Goal: Task Accomplishment & Management: Manage account settings

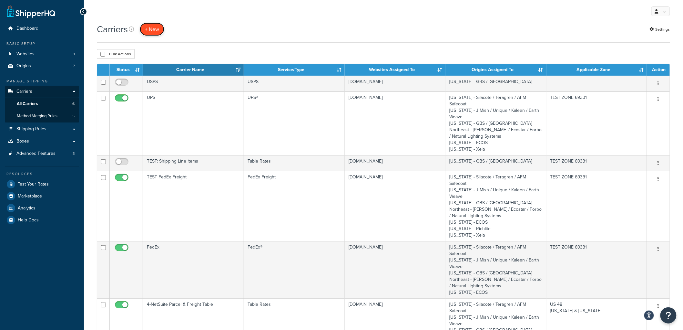
click at [152, 27] on button "+ New" at bounding box center [152, 29] width 25 height 13
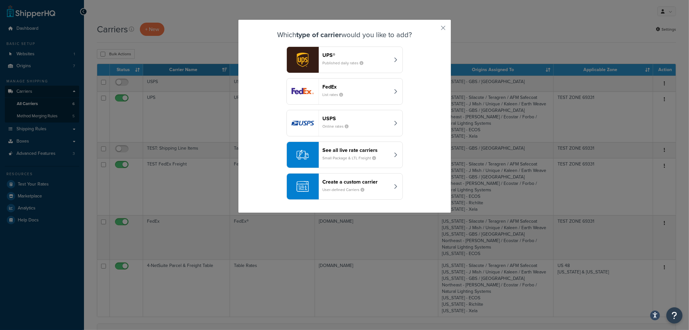
click at [381, 156] on div "See all live rate carriers Small Package & LTL Freight" at bounding box center [356, 154] width 67 height 15
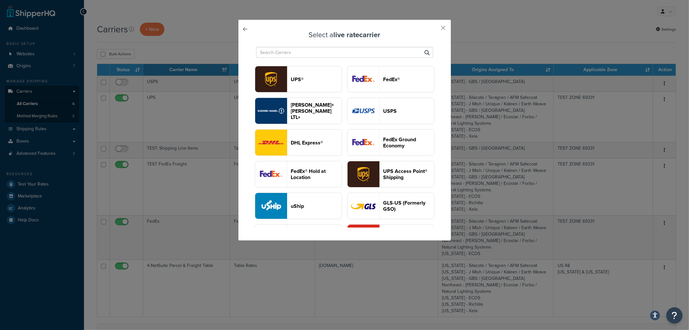
click at [347, 92] on button "FedEx®" at bounding box center [390, 79] width 87 height 26
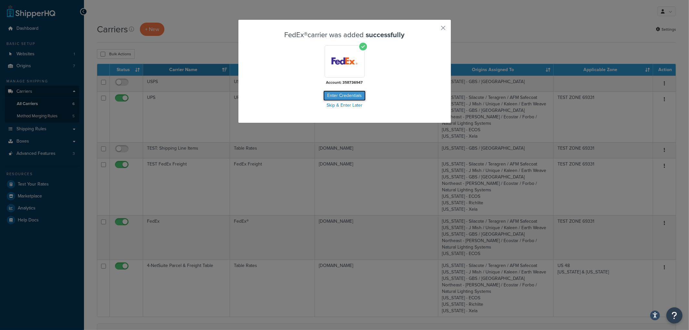
click at [339, 95] on button "Enter Credentials" at bounding box center [344, 95] width 42 height 10
click at [345, 96] on button "Enter Credentials" at bounding box center [344, 95] width 42 height 10
click at [435, 29] on button "button" at bounding box center [434, 30] width 2 height 2
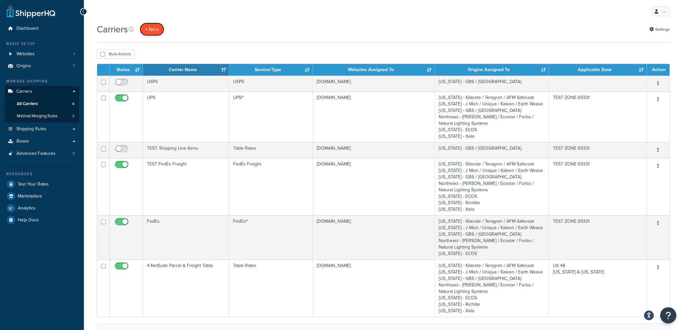
click at [150, 26] on button "+ New" at bounding box center [152, 29] width 25 height 13
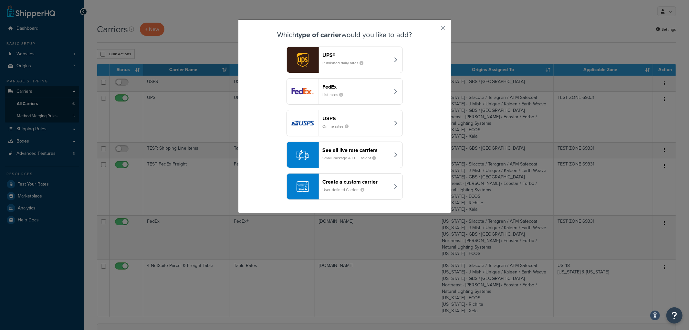
click at [380, 154] on div "See all live rate carriers Small Package & LTL Freight" at bounding box center [356, 154] width 67 height 15
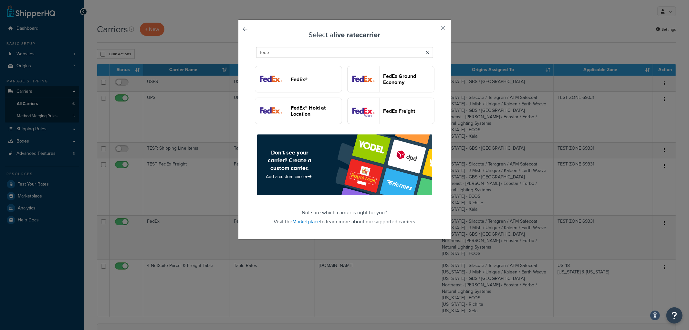
type input "fede"
click at [383, 114] on header "FedEx Freight" at bounding box center [408, 111] width 51 height 6
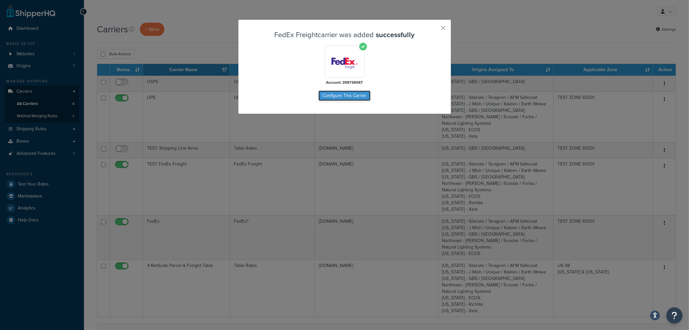
click at [356, 96] on button "Configure This Carrier" at bounding box center [344, 95] width 52 height 10
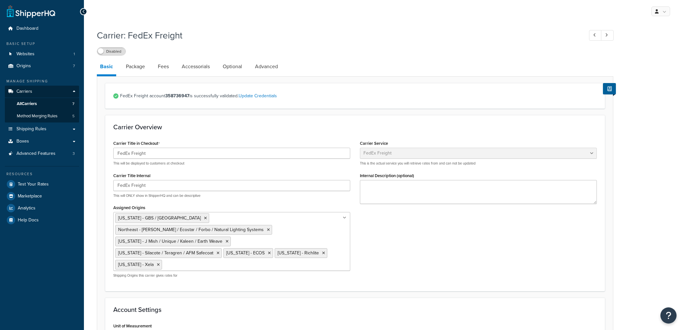
select select "fedExFreight"
click at [271, 96] on link "Update Credentials" at bounding box center [258, 95] width 38 height 7
select select "PALLET"
select select "US"
select select "IA"
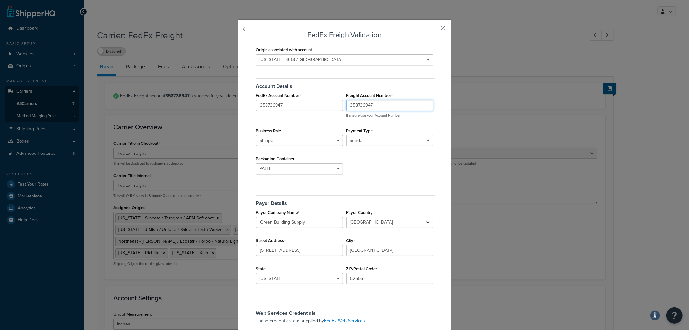
click at [353, 106] on input "358736947" at bounding box center [389, 105] width 87 height 11
click at [366, 98] on label "Freight Account Number" at bounding box center [369, 95] width 47 height 5
paste input "530996158"
type input "530996158"
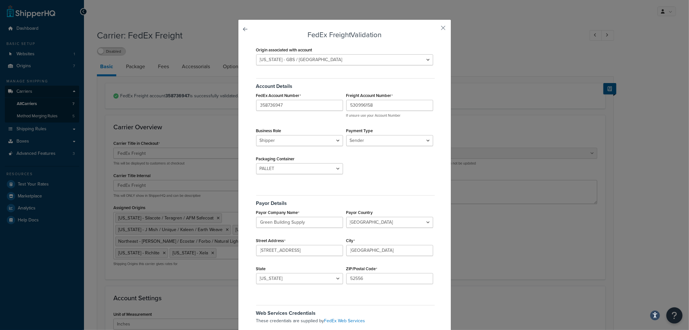
click at [309, 120] on div "Account Details FedEx Account Number 358736947 Freight Account Number 530996158…" at bounding box center [344, 127] width 180 height 109
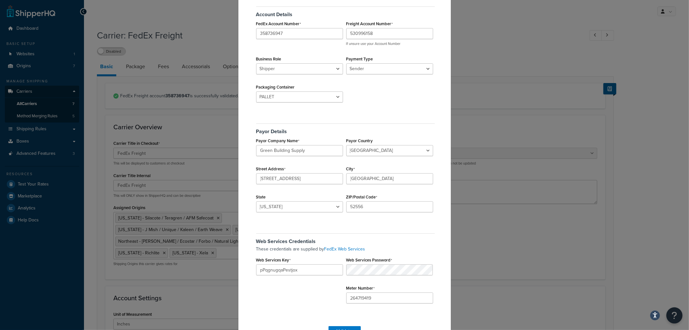
scroll to position [92, 0]
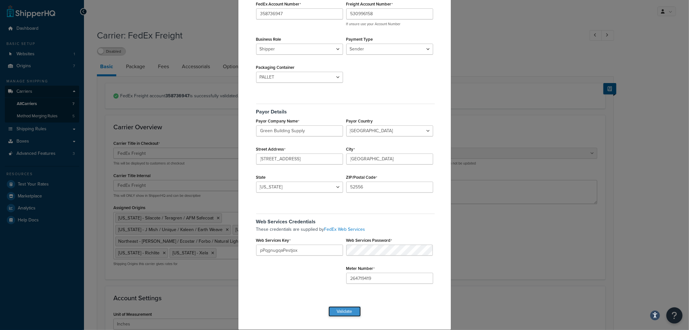
click at [347, 308] on button "Validate" at bounding box center [344, 311] width 32 height 10
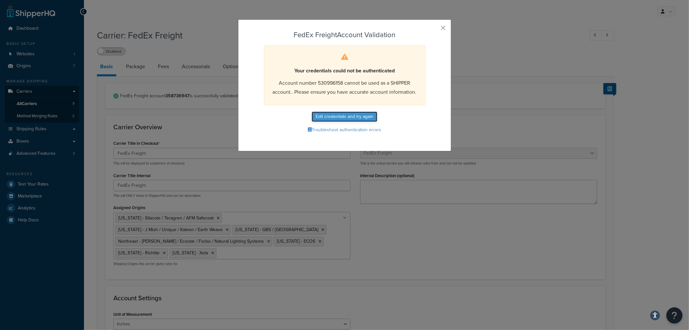
click at [351, 117] on button "Edit credentials and try again" at bounding box center [345, 116] width 66 height 10
select select "PALLET"
select select "US"
select select "IA"
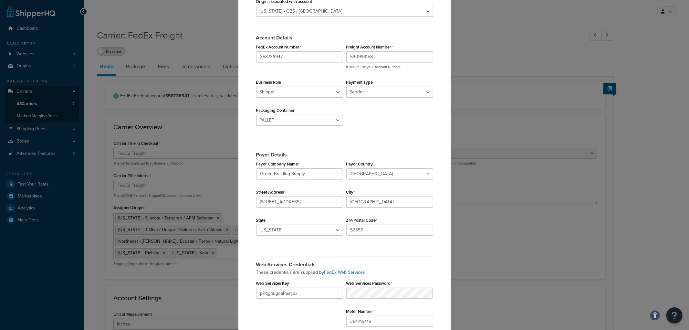
scroll to position [92, 0]
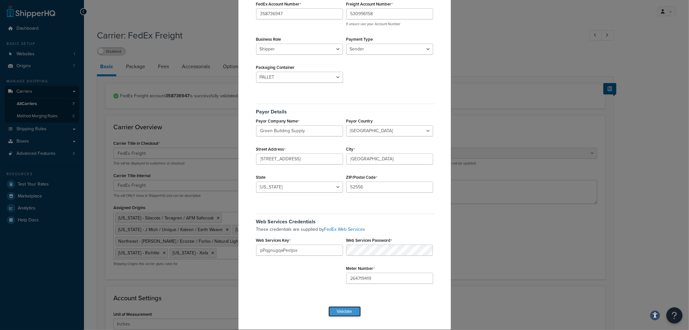
click at [347, 312] on button "Validate" at bounding box center [344, 311] width 32 height 10
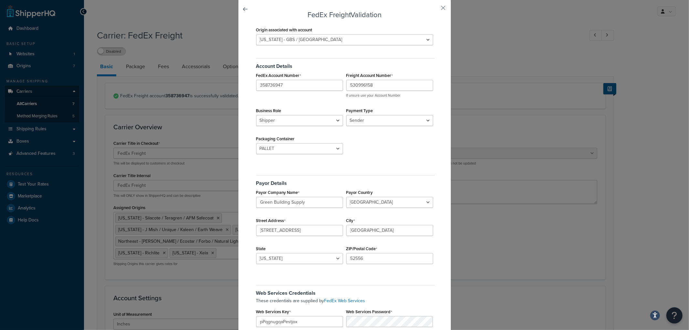
scroll to position [0, 0]
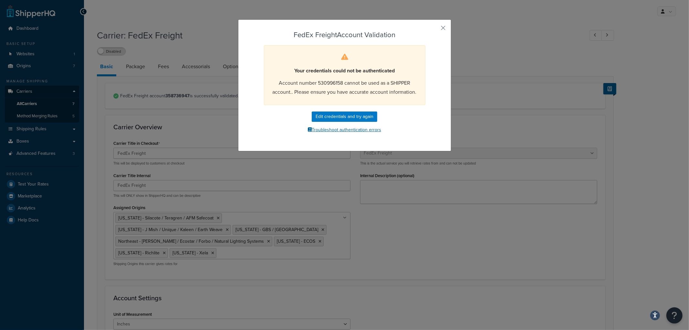
drag, startPoint x: 268, startPoint y: 132, endPoint x: 275, endPoint y: 129, distance: 7.4
click at [269, 131] on button "Troubleshoot authentication errors" at bounding box center [344, 130] width 180 height 10
click at [340, 118] on button "Edit credentials and try again" at bounding box center [345, 116] width 66 height 10
select select "PALLET"
select select "US"
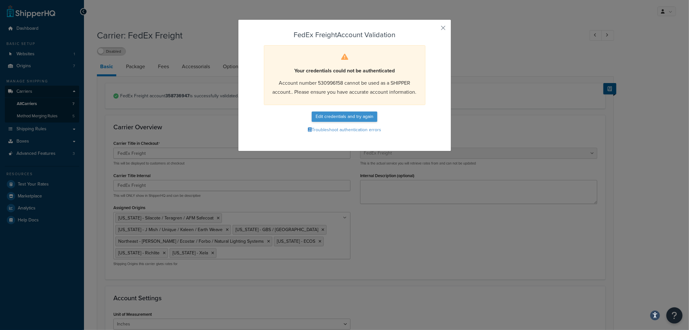
select select "IA"
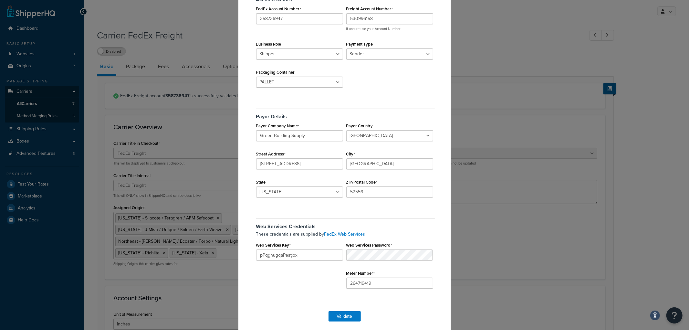
scroll to position [92, 0]
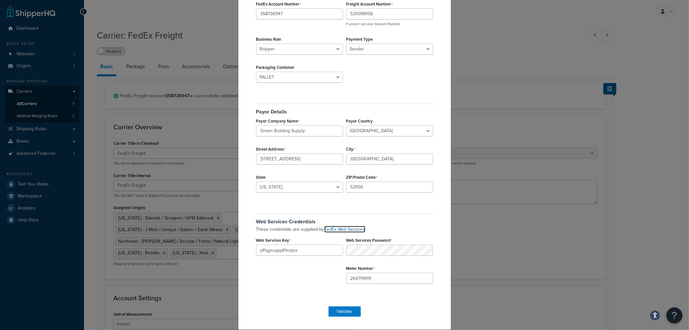
click at [345, 228] on link "FedEx Web Services" at bounding box center [344, 229] width 41 height 7
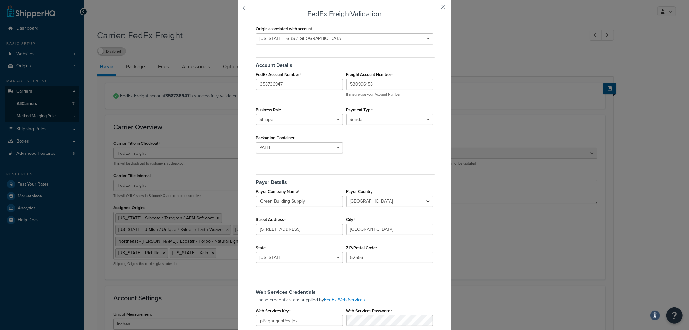
scroll to position [20, 0]
click at [388, 86] on input "530996158" at bounding box center [389, 85] width 87 height 11
click at [419, 63] on h5 "Account Details" at bounding box center [345, 63] width 179 height 11
click at [311, 124] on select "Shipper Consignee" at bounding box center [299, 120] width 87 height 11
drag, startPoint x: 312, startPoint y: 108, endPoint x: 331, endPoint y: 108, distance: 19.7
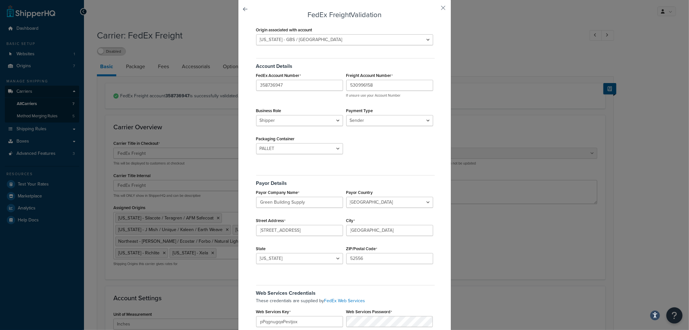
click at [312, 108] on div "Business Role Shipper Consignee" at bounding box center [299, 116] width 90 height 20
click at [370, 118] on select "Sender Third Party" at bounding box center [389, 120] width 87 height 11
click at [321, 110] on div "Business Role Shipper Consignee" at bounding box center [299, 116] width 90 height 20
click at [370, 121] on select "Sender Third Party" at bounding box center [389, 120] width 87 height 11
select select "THIRD_PARTY"
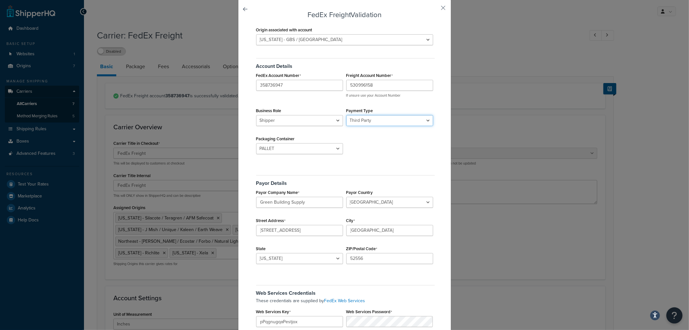
click at [346, 115] on select "Sender Third Party" at bounding box center [389, 120] width 87 height 11
click at [370, 154] on div "Account Details FedEx Account Number 358736947 Freight Account Number 530996158…" at bounding box center [344, 107] width 180 height 109
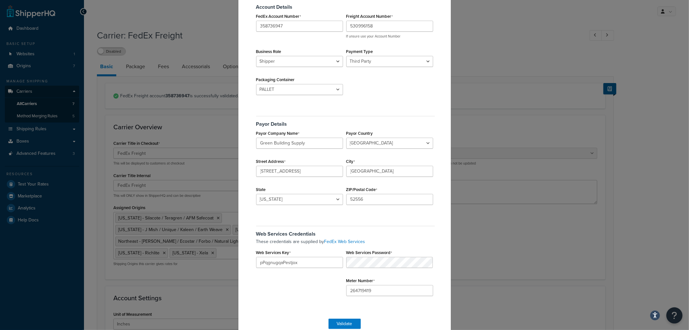
scroll to position [92, 0]
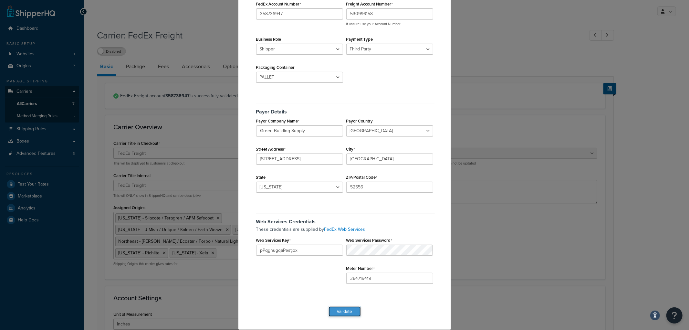
click at [345, 309] on button "Validate" at bounding box center [344, 311] width 32 height 10
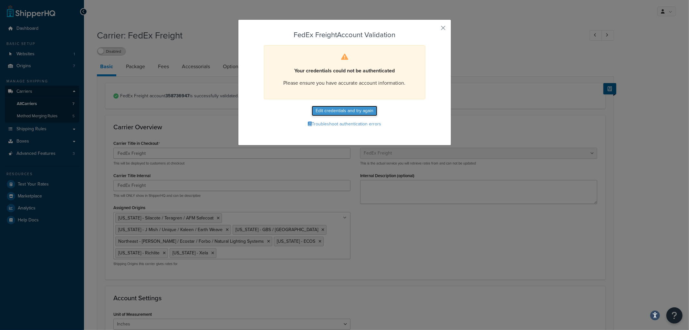
click at [339, 110] on button "Edit credentials and try again" at bounding box center [345, 111] width 66 height 10
select select "THIRD_PARTY"
select select "PALLET"
select select "US"
select select "IA"
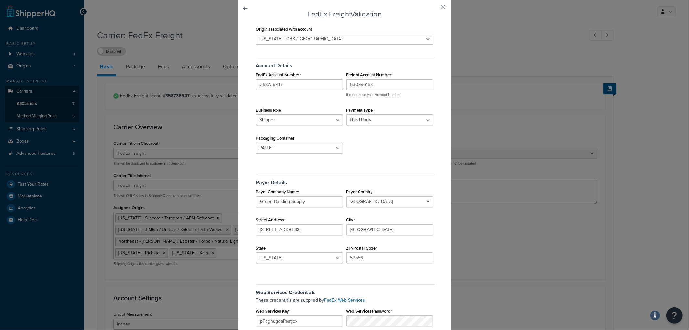
scroll to position [92, 0]
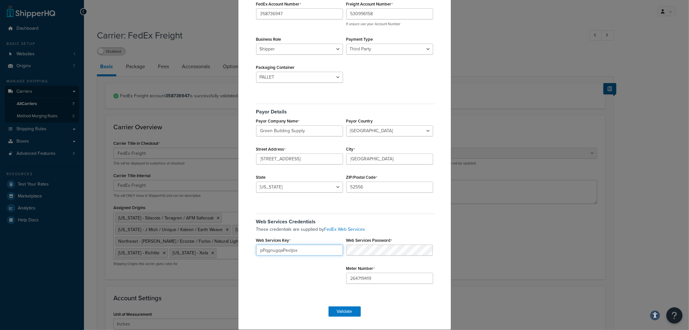
click at [266, 252] on input "pPqgnugqaPestjox" at bounding box center [299, 249] width 87 height 11
click at [393, 284] on div "Web Services Credentials These credentials are supplied by FedEx Web Services W…" at bounding box center [344, 250] width 180 height 83
click at [346, 311] on button "Validate" at bounding box center [344, 311] width 32 height 10
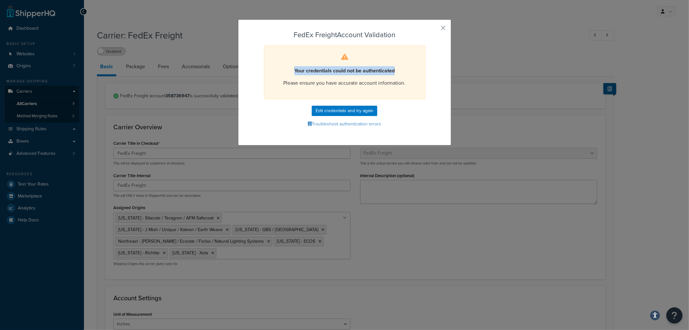
drag, startPoint x: 291, startPoint y: 70, endPoint x: 409, endPoint y: 67, distance: 118.5
click at [410, 63] on div "Your credentials could not be authenticated Please ensure you have accurate acc…" at bounding box center [344, 72] width 161 height 54
click at [409, 67] on p "Your credentials could not be authenticated" at bounding box center [344, 70] width 145 height 9
drag, startPoint x: 439, startPoint y: 27, endPoint x: 383, endPoint y: 98, distance: 90.1
click at [383, 98] on div "FedEx Freight Account Validation Your credentials could not be authenticated Pl…" at bounding box center [344, 82] width 213 height 126
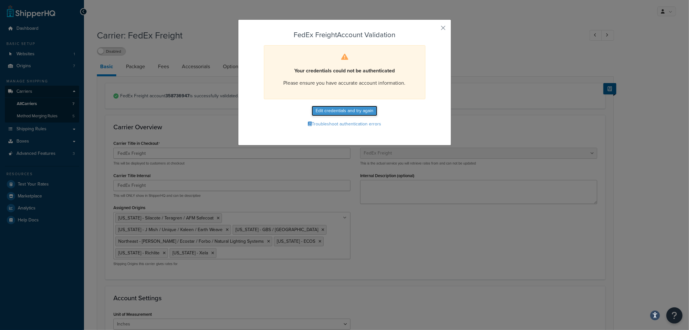
click at [362, 109] on button "Edit credentials and try again" at bounding box center [345, 111] width 66 height 10
select select "THIRD_PARTY"
select select "PALLET"
select select "US"
select select "IA"
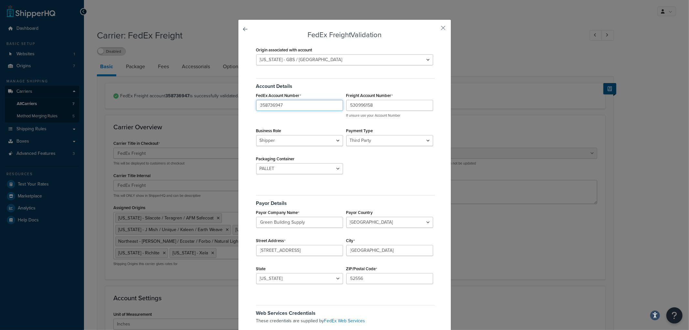
click at [289, 106] on input "358736947" at bounding box center [299, 105] width 87 height 11
click at [371, 86] on h5 "Account Details" at bounding box center [345, 83] width 179 height 11
click at [317, 140] on select "Shipper Consignee" at bounding box center [299, 140] width 87 height 11
click at [318, 125] on div "Account Details FedEx Account Number 358736947 Freight Account Number 530996158…" at bounding box center [344, 127] width 180 height 109
click at [318, 164] on select "BAG BARREL BASKET BOX BUCKET CARTON CASE CONTAINER CYLINDER ENVELOPE HAMPER OTH…" at bounding box center [299, 168] width 87 height 11
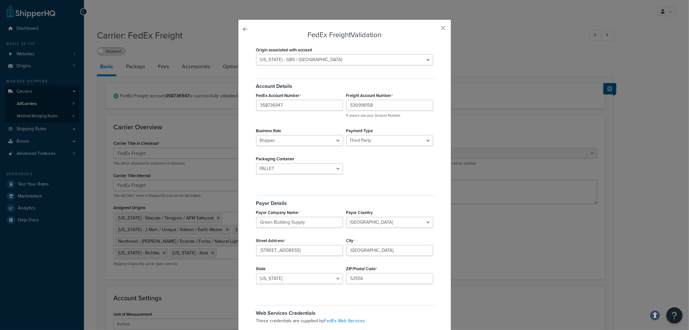
click at [360, 168] on div "Account Details FedEx Account Number 358736947 Freight Account Number 530996158…" at bounding box center [344, 127] width 180 height 109
click at [304, 139] on select "Shipper Consignee" at bounding box center [299, 140] width 87 height 11
click at [256, 135] on select "Shipper Consignee" at bounding box center [299, 140] width 87 height 11
click at [293, 143] on select "Shipper Consignee" at bounding box center [299, 140] width 87 height 11
select select "SHIPPER"
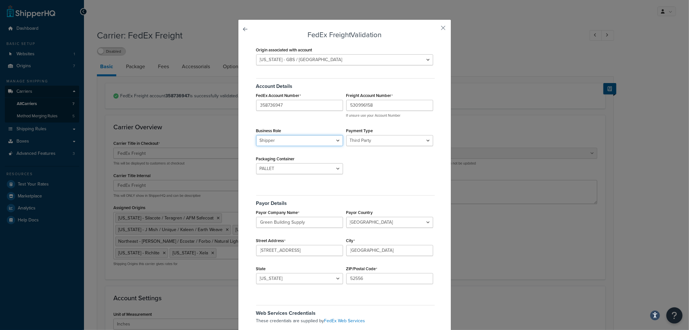
click at [256, 135] on select "Shipper Consignee" at bounding box center [299, 140] width 87 height 11
click at [363, 165] on div "Account Details FedEx Account Number 358736947 Freight Account Number 530996158…" at bounding box center [344, 127] width 180 height 109
click at [375, 163] on div "Account Details FedEx Account Number 358736947 Freight Account Number 530996158…" at bounding box center [344, 127] width 180 height 109
click at [326, 141] on select "Shipper Consignee" at bounding box center [299, 140] width 87 height 11
drag, startPoint x: 389, startPoint y: 159, endPoint x: 385, endPoint y: 143, distance: 15.8
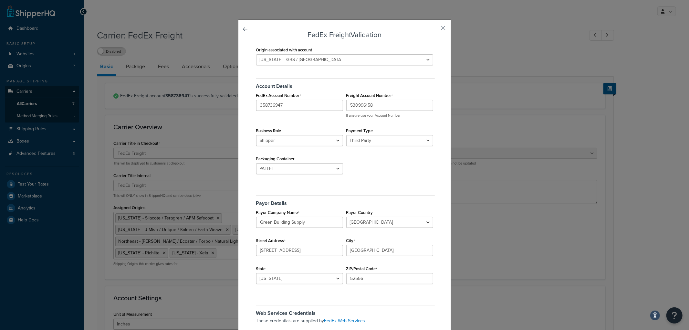
click at [389, 158] on div "Account Details FedEx Account Number 358736947 Freight Account Number 530996158…" at bounding box center [344, 127] width 180 height 109
click at [385, 140] on select "Sender Third Party" at bounding box center [389, 140] width 87 height 11
click at [395, 128] on div "Payment Type Sender Third Party" at bounding box center [389, 136] width 90 height 20
click at [330, 140] on select "Shipper Consignee" at bounding box center [299, 140] width 87 height 11
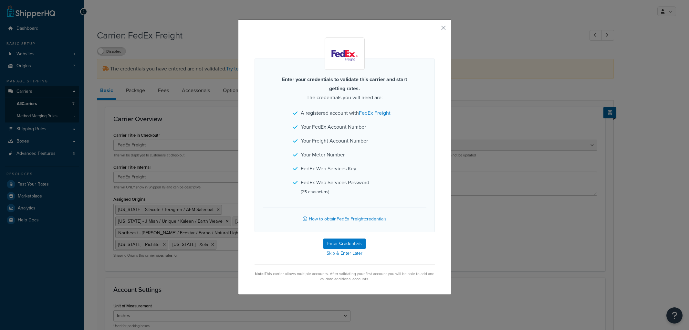
select select "fedExFreight"
click at [435, 31] on button "button" at bounding box center [434, 30] width 2 height 2
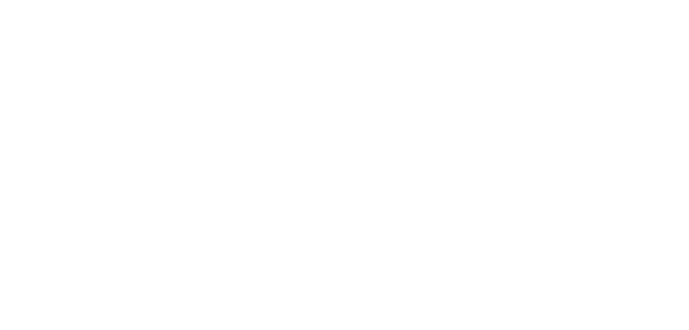
select select "fedExFreight"
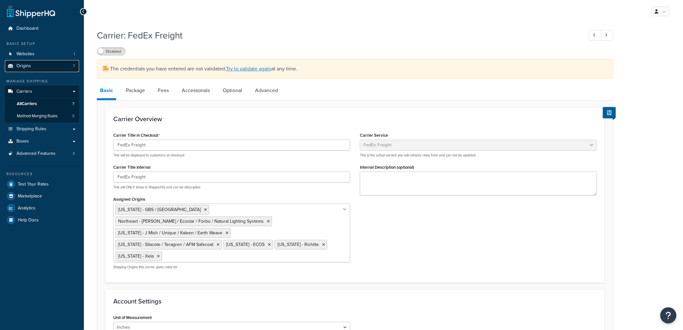
click at [27, 63] on span "Origins" at bounding box center [23, 65] width 15 height 5
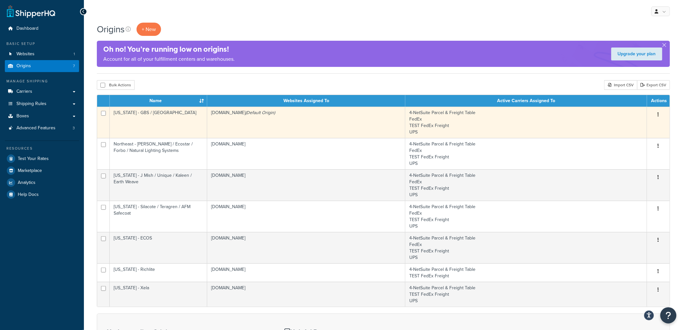
click at [147, 119] on td "[US_STATE] - GBS / [GEOGRAPHIC_DATA]" at bounding box center [158, 122] width 97 height 31
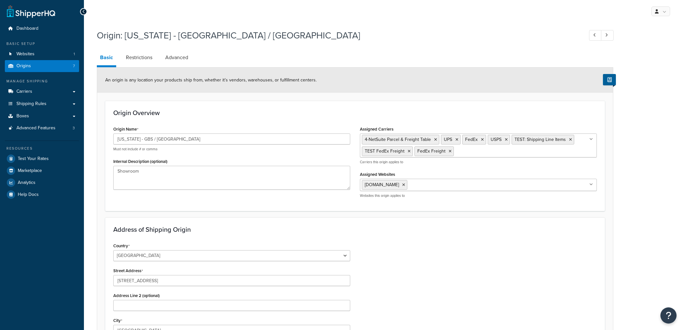
select select "15"
